Goal: Transaction & Acquisition: Purchase product/service

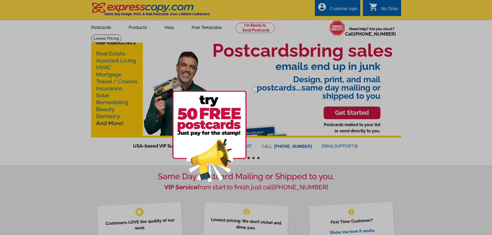
click at [255, 90] on img at bounding box center [255, 89] width 15 height 15
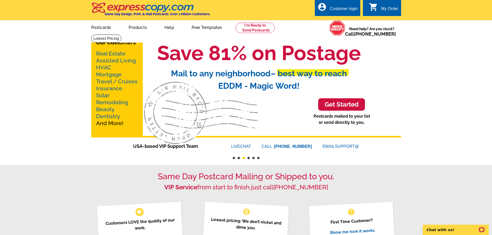
click at [344, 104] on h3 "Get Started" at bounding box center [342, 104] width 34 height 7
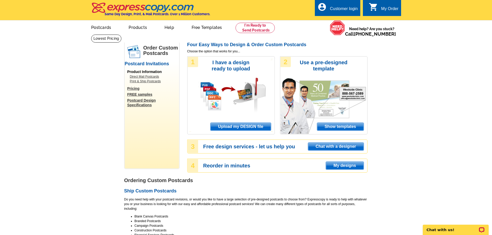
click at [255, 126] on span "Upload my DESIGN file" at bounding box center [241, 127] width 60 height 8
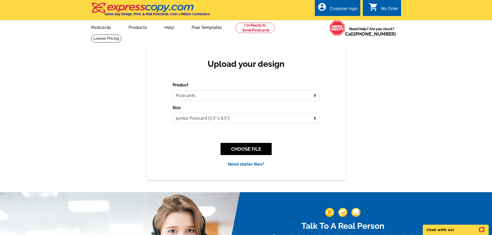
click at [298, 95] on select "Please select the type of file... Postcards Business Cards Letters and flyers G…" at bounding box center [246, 95] width 147 height 10
click at [310, 78] on div "Upload your design Product Please select the type of file... Postcards Business…" at bounding box center [246, 113] width 199 height 133
click at [302, 96] on select "Please select the type of file... Postcards Business Cards Letters and flyers G…" at bounding box center [246, 95] width 147 height 10
click at [304, 83] on div "Product Please select the type of file... Postcards Business Cards Letters and …" at bounding box center [246, 91] width 147 height 19
click at [273, 119] on select "Jumbo Postcard (5.5" x 8.5") Regular Postcard (4.25" x 5.6") Panoramic Postcard…" at bounding box center [246, 118] width 147 height 10
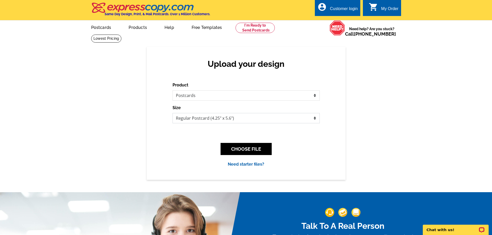
click at [173, 113] on select "Jumbo Postcard (5.5" x 8.5") Regular Postcard (4.25" x 5.6") Panoramic Postcard…" at bounding box center [246, 118] width 147 height 10
drag, startPoint x: 289, startPoint y: 117, endPoint x: 255, endPoint y: 123, distance: 34.6
click at [289, 117] on select "Jumbo Postcard (5.5" x 8.5") Regular Postcard (4.25" x 5.6") Panoramic Postcard…" at bounding box center [246, 118] width 147 height 10
select select "2"
click at [173, 113] on select "Jumbo Postcard (5.5" x 8.5") Regular Postcard (4.25" x 5.6") Panoramic Postcard…" at bounding box center [246, 118] width 147 height 10
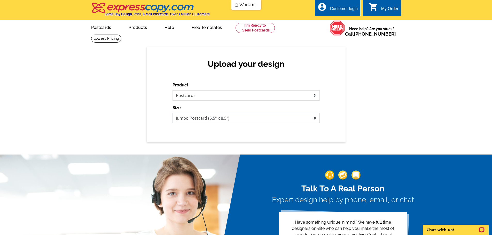
drag, startPoint x: 270, startPoint y: 122, endPoint x: 267, endPoint y: 122, distance: 3.1
click at [270, 122] on select "Jumbo Postcard (5.5" x 8.5") Regular Postcard (4.25" x 5.6") Panoramic Postcard…" at bounding box center [246, 118] width 147 height 10
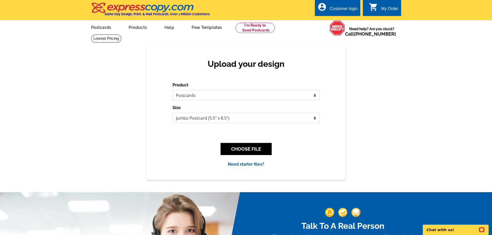
click at [424, 118] on div "Upload your design Product Please select the type of file... Postcards Business…" at bounding box center [246, 113] width 492 height 133
click at [260, 151] on button "CHOOSE FILE" at bounding box center [246, 149] width 51 height 12
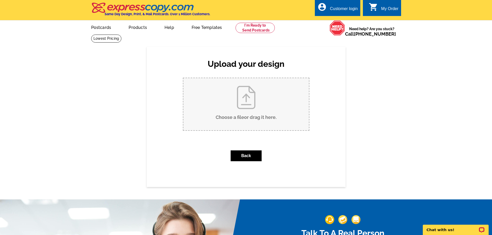
click at [260, 118] on input "Choose a file or drag it here ." at bounding box center [246, 104] width 126 height 52
type input "C:\fakepath\HELOC Flyer.pdf"
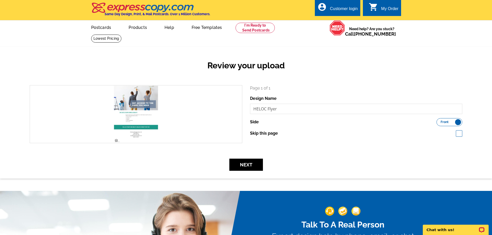
click at [457, 133] on span at bounding box center [459, 133] width 6 height 6
click at [458, 136] on span at bounding box center [459, 133] width 6 height 6
checkbox input "false"
click at [455, 124] on label "Front Back" at bounding box center [450, 122] width 26 height 8
click at [439, 121] on input "Front Back" at bounding box center [439, 121] width 0 height 0
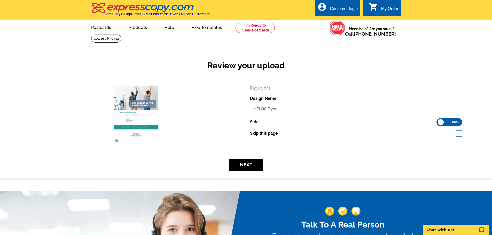
click at [443, 126] on label "Front Back" at bounding box center [450, 122] width 26 height 8
click at [439, 121] on input "Front Back" at bounding box center [439, 121] width 0 height 0
click at [250, 164] on button "Next" at bounding box center [246, 165] width 34 height 12
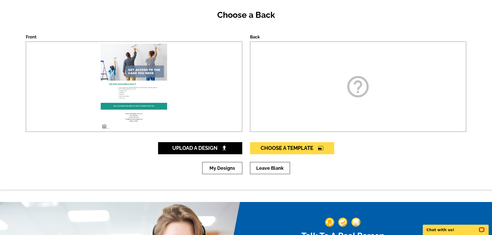
scroll to position [52, 0]
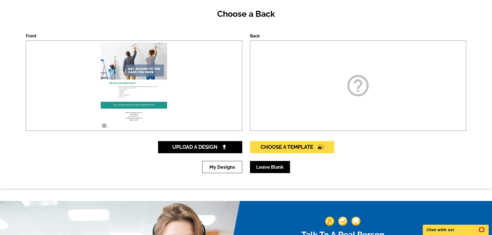
click at [285, 167] on link "Leave Blank" at bounding box center [270, 167] width 40 height 12
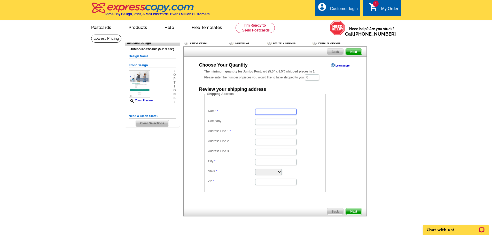
click at [273, 110] on input "Name" at bounding box center [275, 112] width 41 height 6
